Goal: Find specific page/section: Find specific page/section

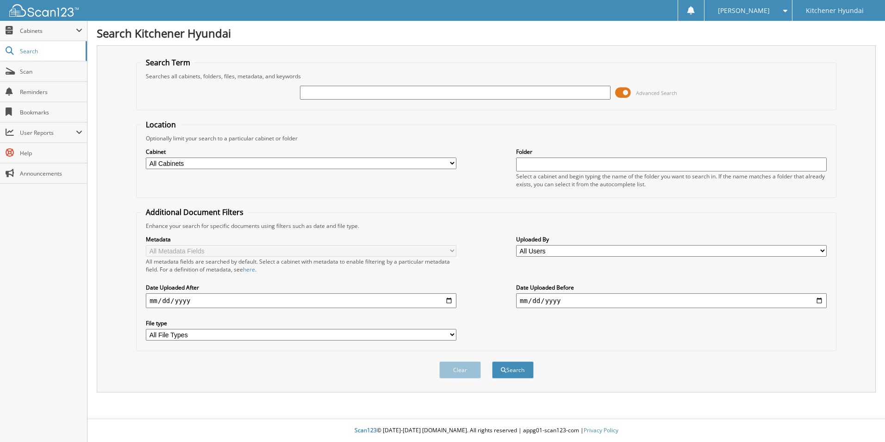
click at [324, 159] on select "All Cabinets ACCOUNTS PAYABLE ALYSSA RO's BUFF N STUFF CANCELLED DEALS CAR DEAL…" at bounding box center [301, 163] width 311 height 12
select select "38669"
click at [146, 157] on select "All Cabinets ACCOUNTS PAYABLE ALYSSA RO's BUFF N STUFF CANCELLED DEALS CAR DEAL…" at bounding box center [301, 163] width 311 height 12
click at [413, 89] on input "text" at bounding box center [455, 93] width 311 height 14
type input "FINCH"
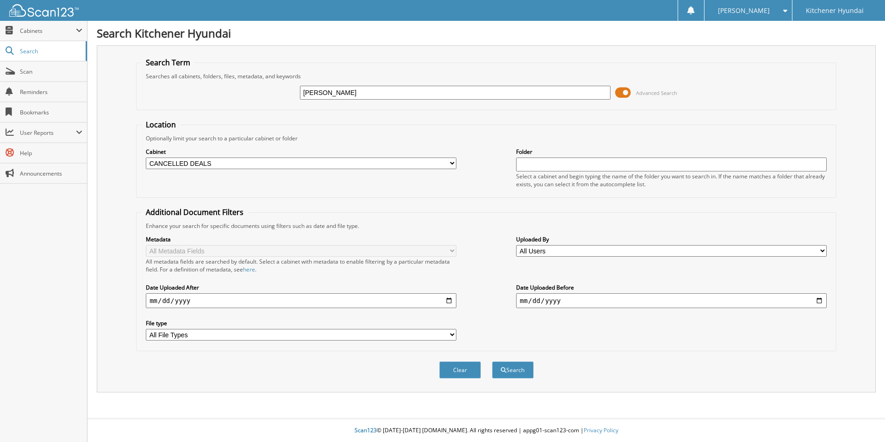
click at [492, 361] on button "Search" at bounding box center [513, 369] width 42 height 17
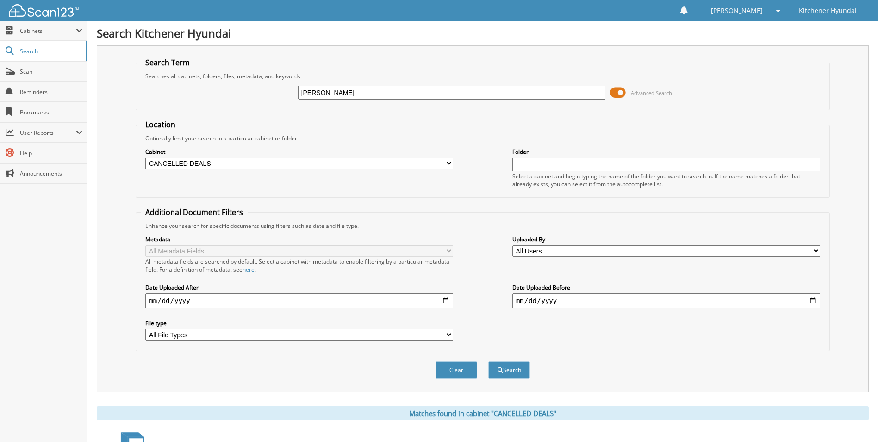
click at [365, 98] on input "[PERSON_NAME]" at bounding box center [452, 93] width 308 height 14
click at [365, 97] on input "[PERSON_NAME]" at bounding box center [452, 93] width 308 height 14
click at [363, 102] on div "[PERSON_NAME] Advanced Search" at bounding box center [483, 92] width 684 height 25
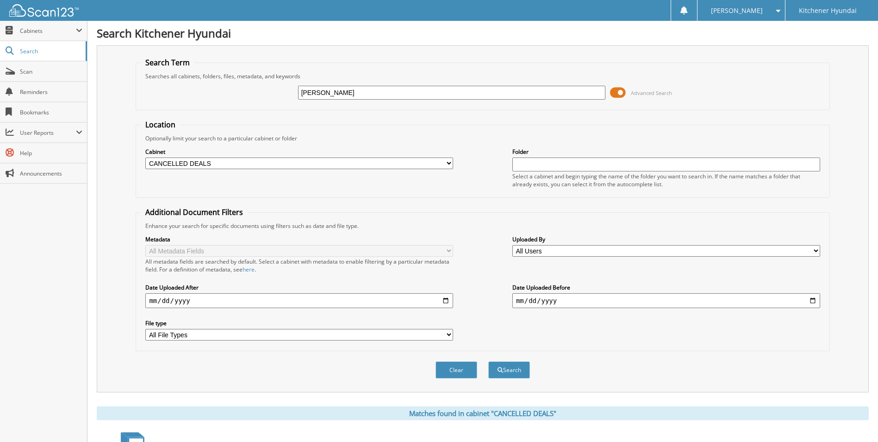
click at [360, 97] on input "[PERSON_NAME]" at bounding box center [452, 93] width 308 height 14
type input "64122"
click at [488, 361] on button "Search" at bounding box center [509, 369] width 42 height 17
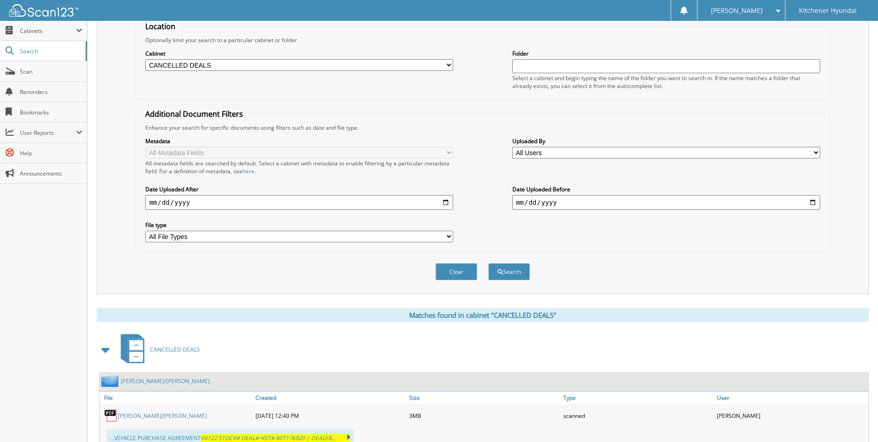
scroll to position [40, 0]
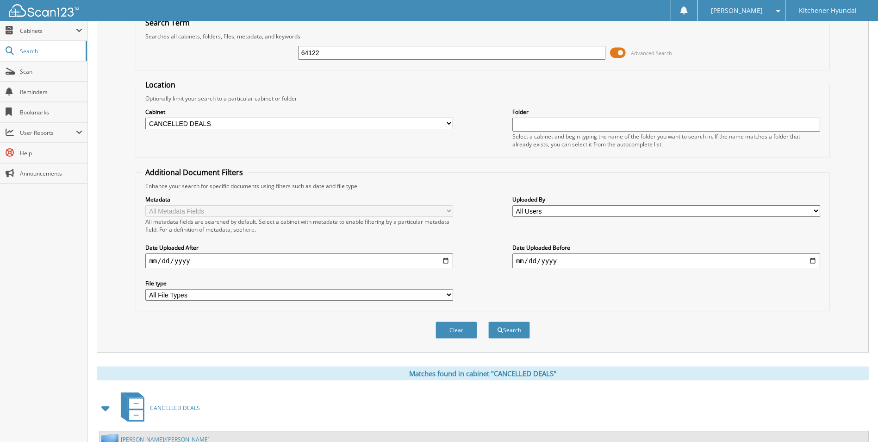
click at [382, 54] on input "64122" at bounding box center [452, 53] width 308 height 14
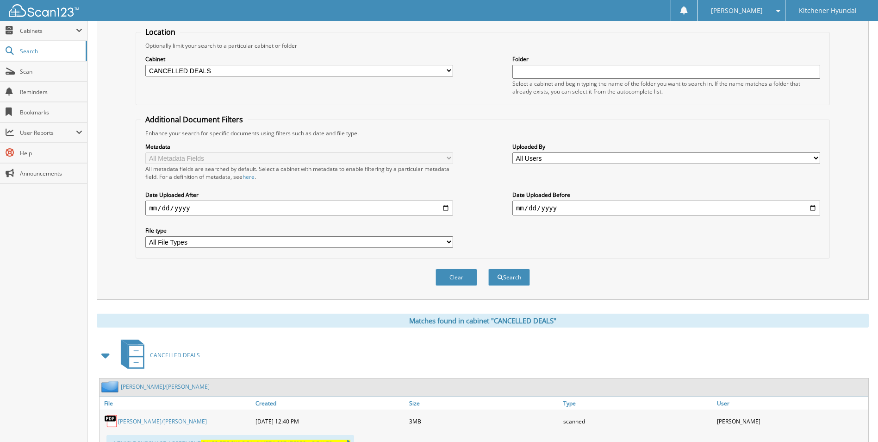
scroll to position [132, 0]
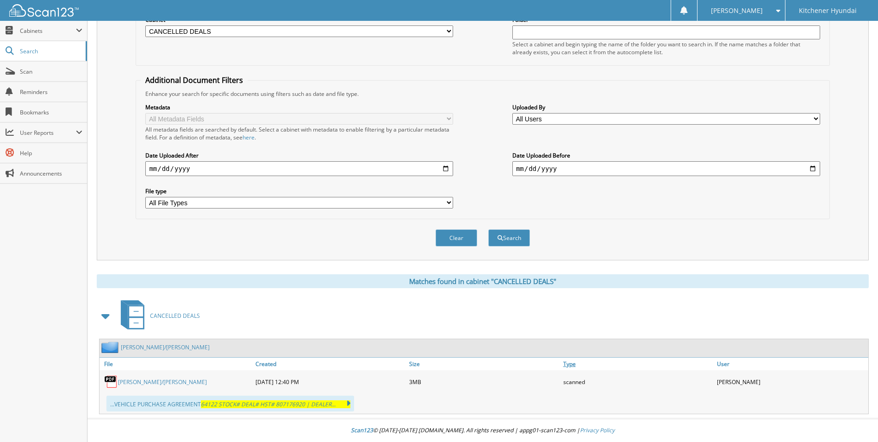
click at [570, 362] on link "Type" at bounding box center [638, 363] width 154 height 12
click at [569, 364] on link "Type" at bounding box center [638, 363] width 154 height 12
click at [98, 315] on span at bounding box center [106, 316] width 19 height 22
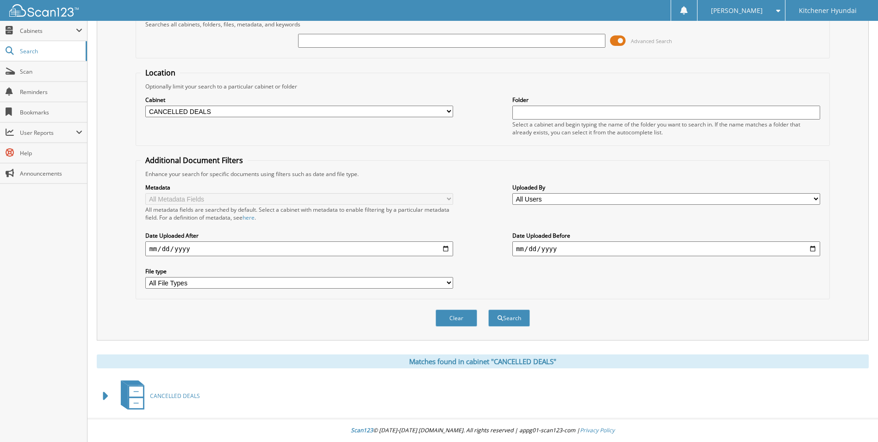
click at [101, 395] on span at bounding box center [106, 395] width 13 height 17
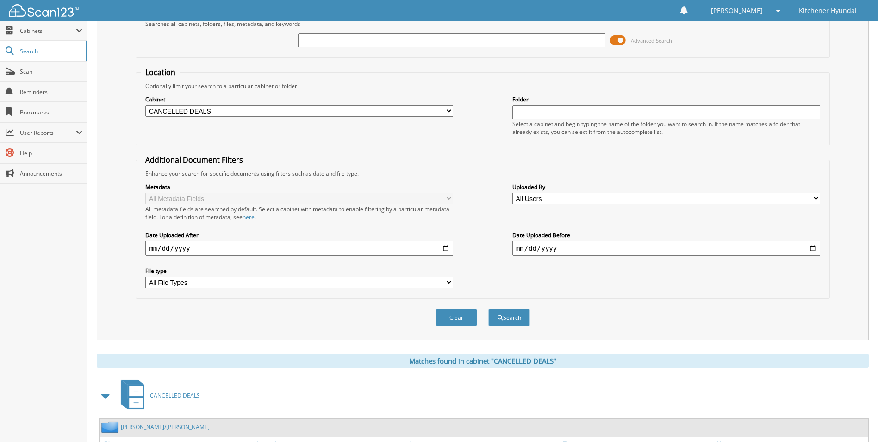
scroll to position [132, 0]
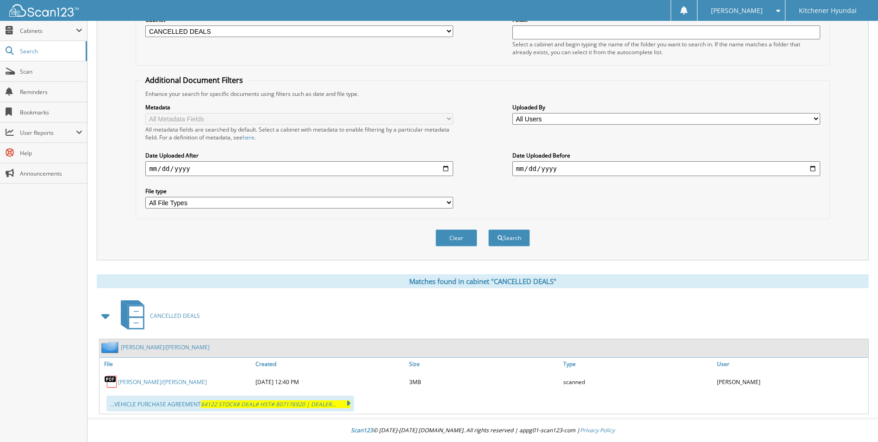
click at [170, 311] on link "CANCELLED DEALS" at bounding box center [157, 315] width 85 height 37
